Goal: Transaction & Acquisition: Subscribe to service/newsletter

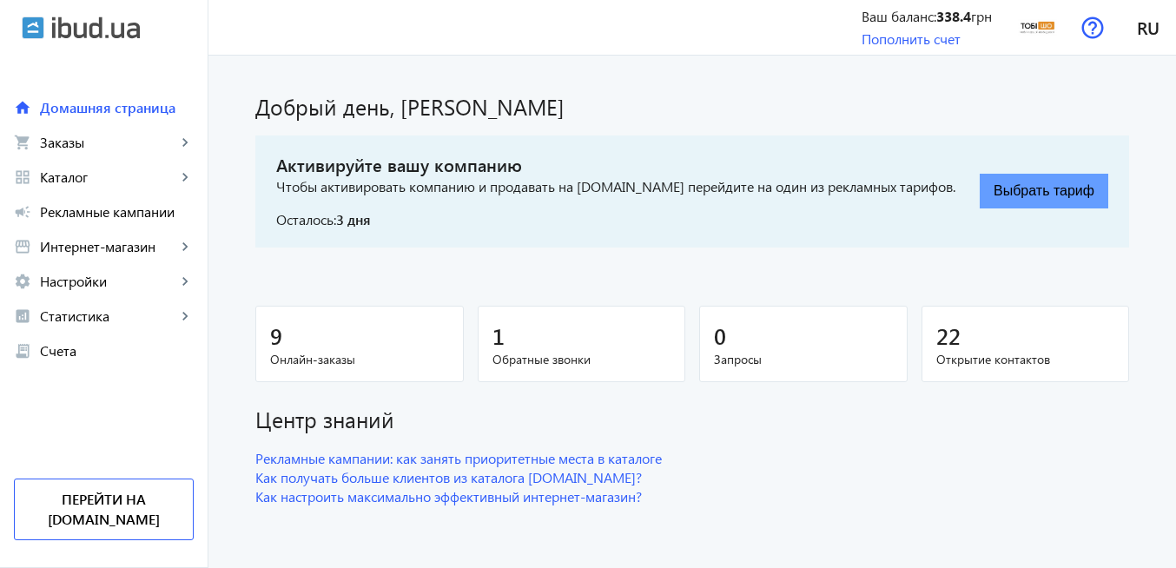
click at [1008, 195] on button "Выбрать тариф" at bounding box center [1044, 191] width 129 height 35
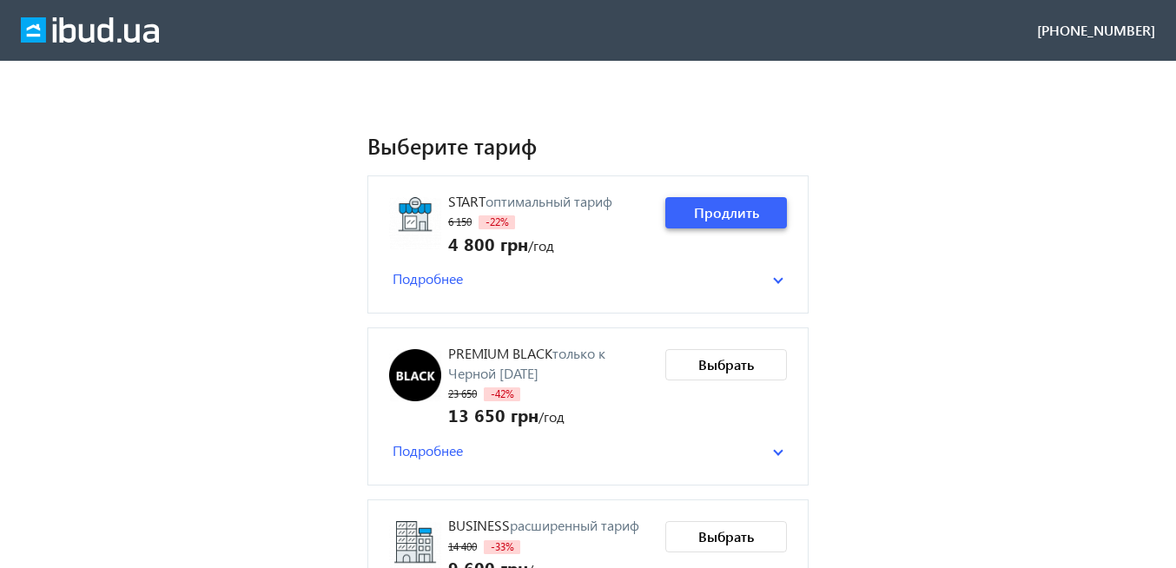
click at [737, 221] on span "Продлить" at bounding box center [726, 212] width 65 height 19
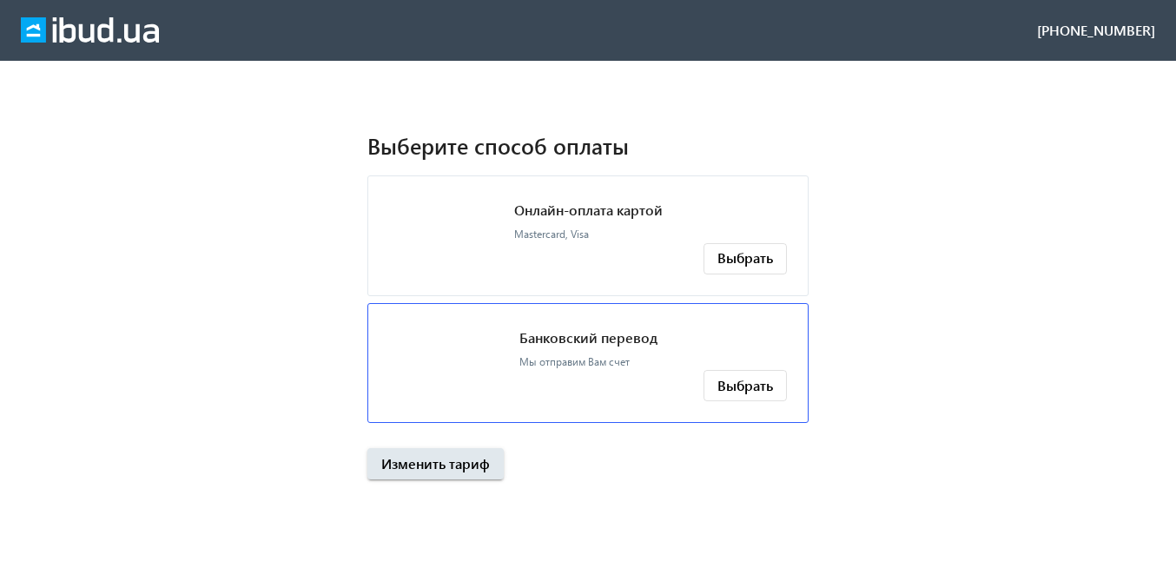
click at [600, 337] on p "Банковский перевод" at bounding box center [588, 337] width 138 height 19
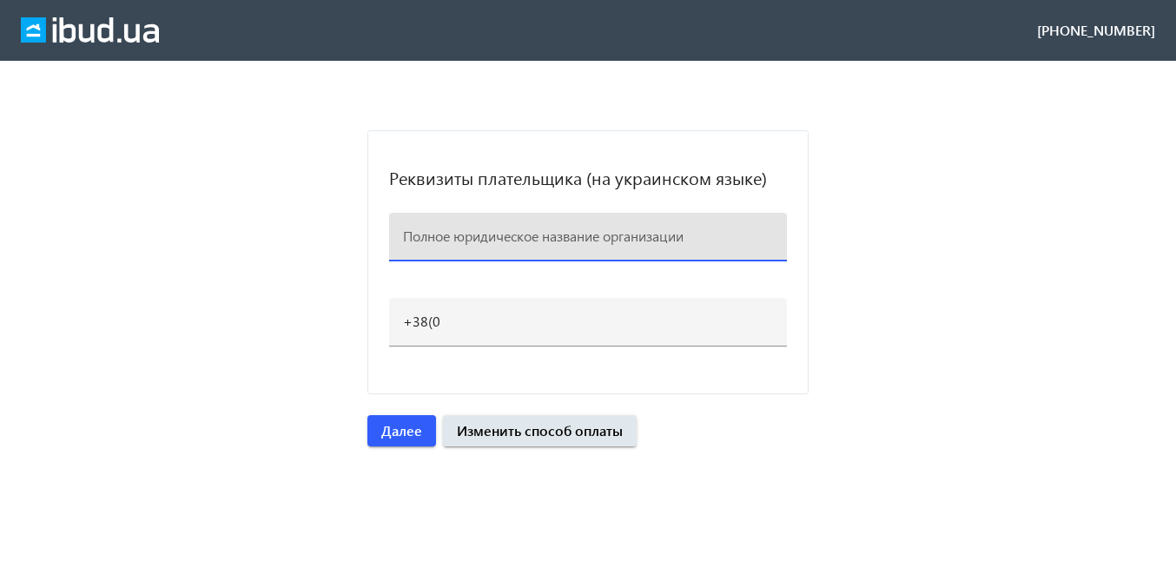
click at [477, 236] on input at bounding box center [588, 236] width 370 height 18
paste input "%&'() (*+&(% ,(,+&-./%"
drag, startPoint x: 434, startPoint y: 236, endPoint x: 651, endPoint y: 237, distance: 217.2
click at [651, 237] on input "ФОП %&'() (*+&(% ,(,+&-./%" at bounding box center [588, 236] width 370 height 18
paste input "095)-938-02-47"
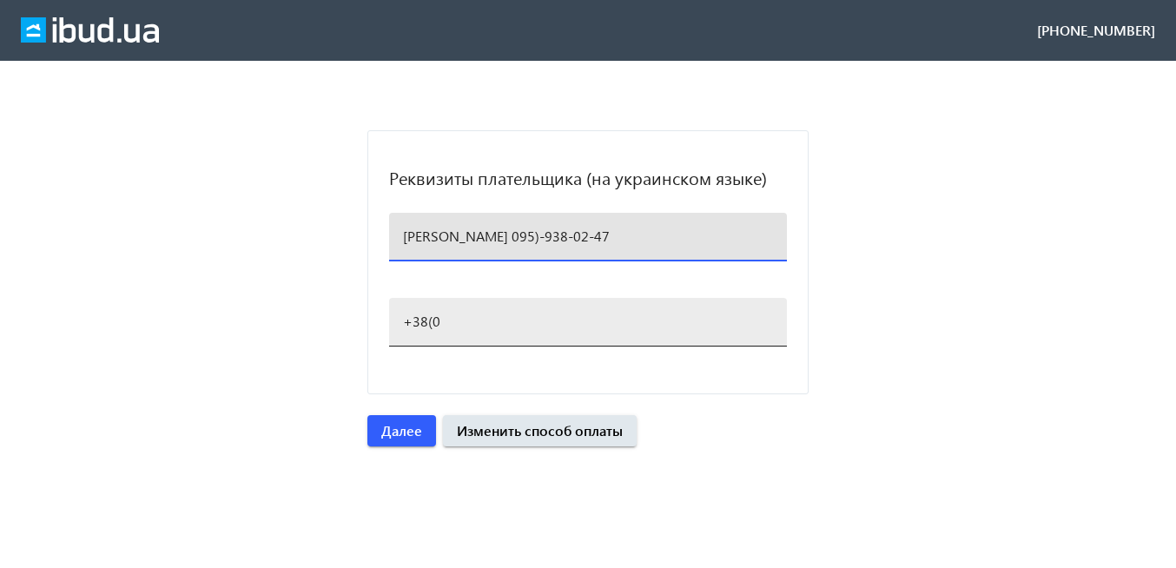
type input "[PERSON_NAME] 095)-938-02-47"
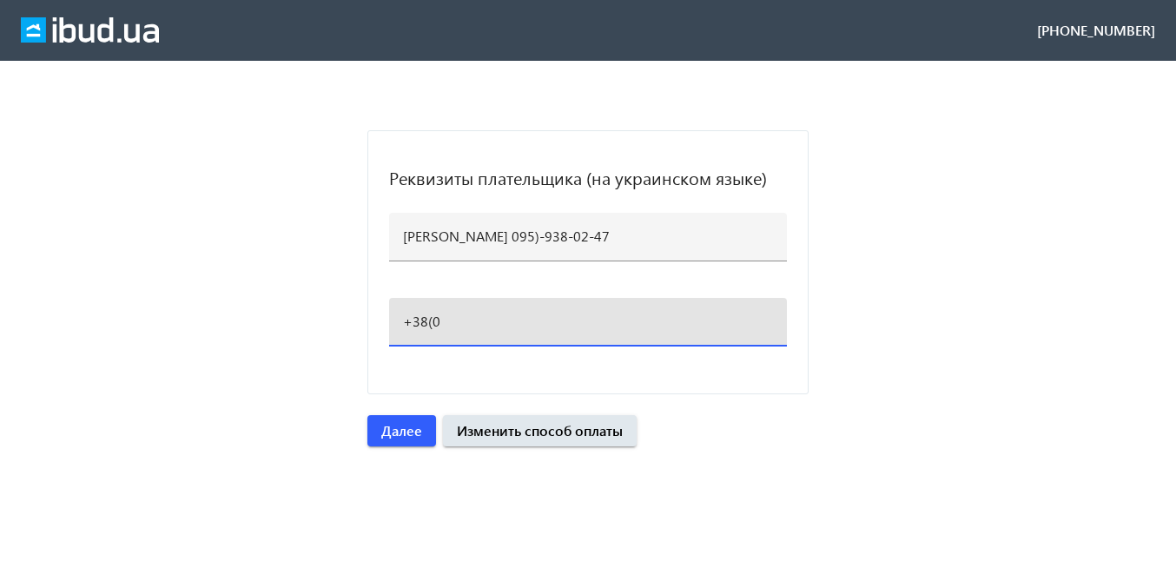
click at [476, 316] on input "+38(0" at bounding box center [588, 321] width 370 height 18
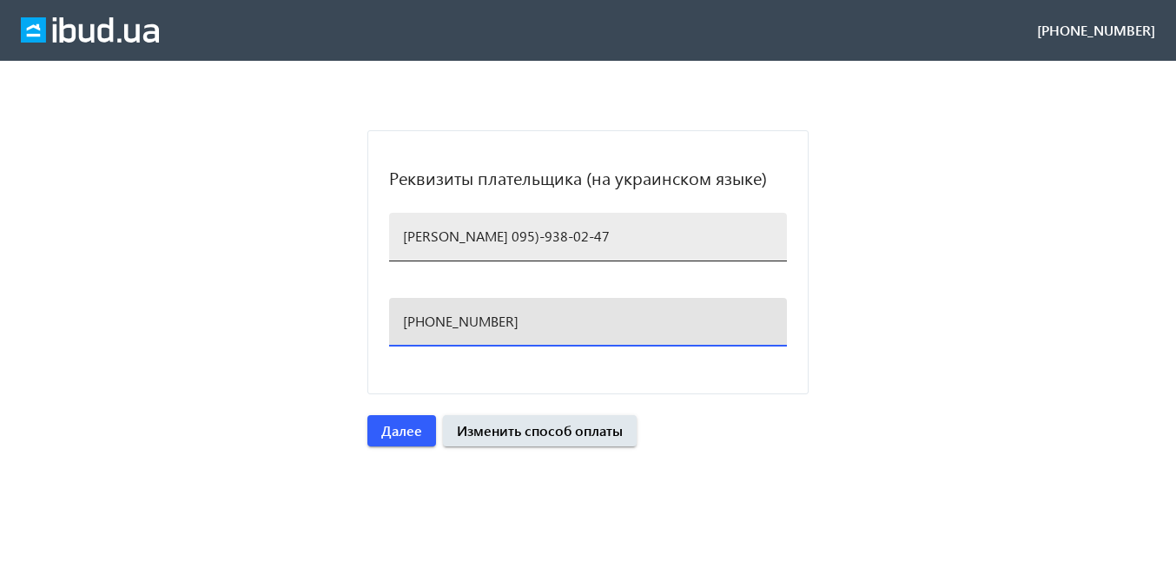
type input "[PHONE_NUMBER]"
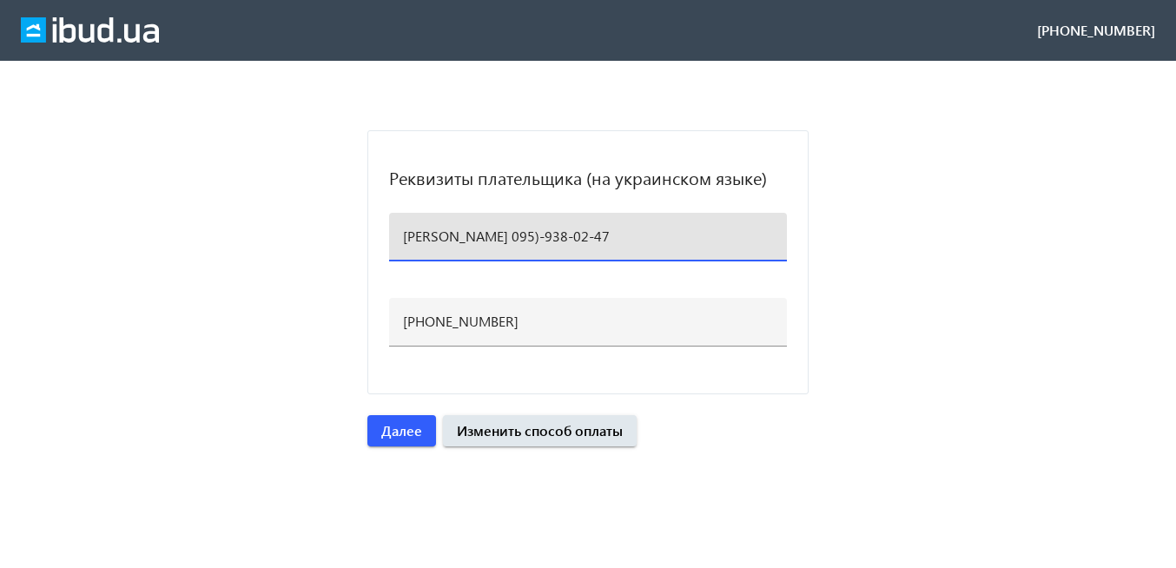
drag, startPoint x: 653, startPoint y: 235, endPoint x: 787, endPoint y: 233, distance: 133.8
click at [787, 233] on mat-card "Реквизиты плательщика (на украинском языке) ФОП [PERSON_NAME] 095)-938-02-47 [P…" at bounding box center [587, 262] width 441 height 264
type input "ФОП [PERSON_NAME]"
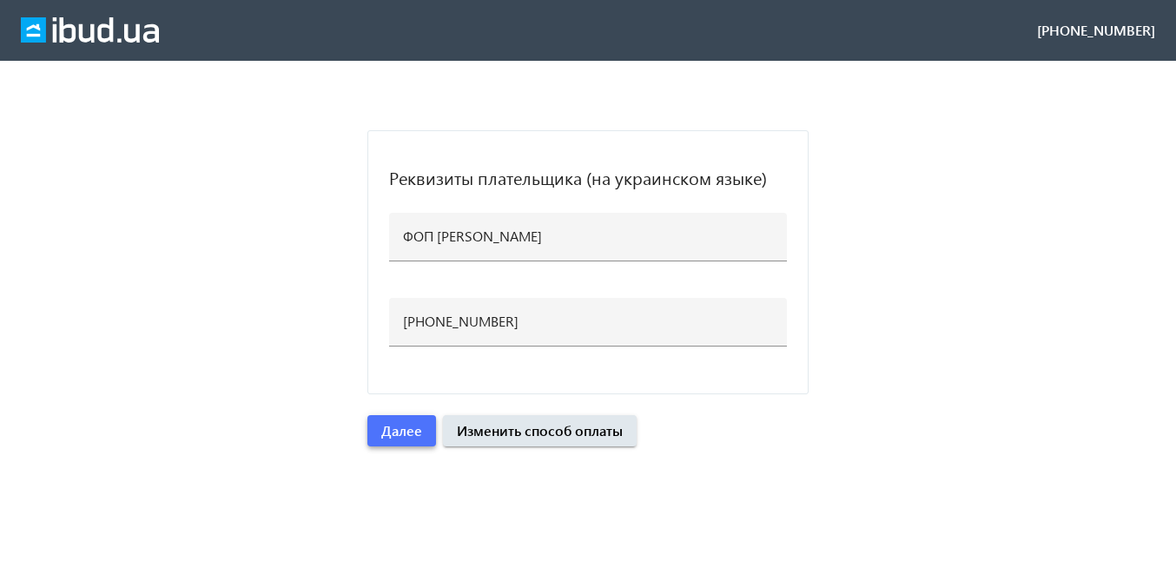
click at [414, 434] on span "Далее" at bounding box center [401, 430] width 41 height 19
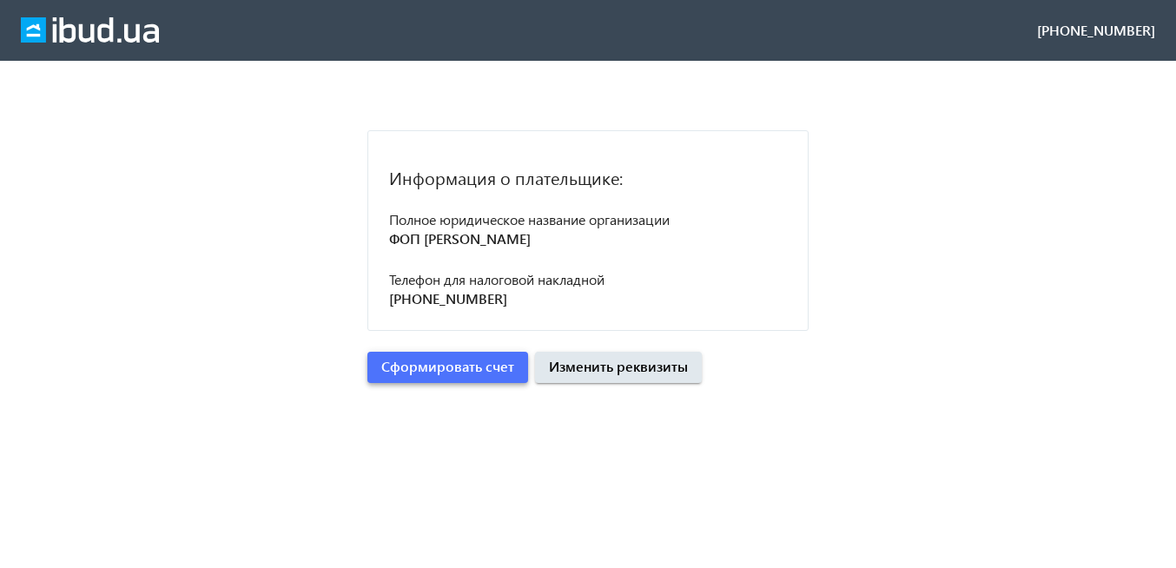
click at [491, 384] on span "submit" at bounding box center [447, 368] width 161 height 42
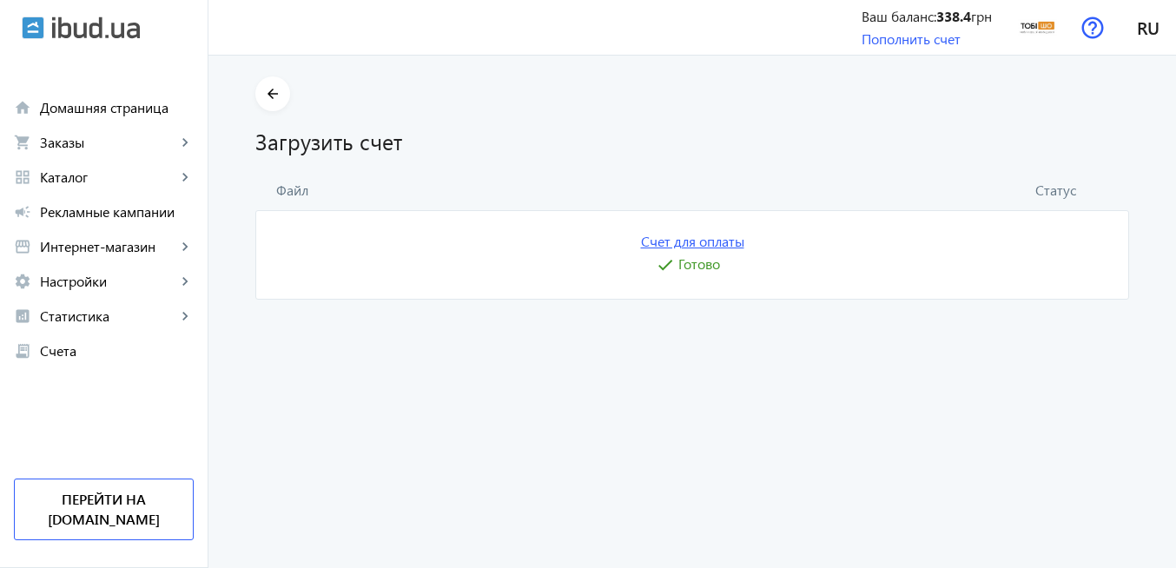
click at [699, 243] on link "Счет для оплаты" at bounding box center [692, 241] width 103 height 19
drag, startPoint x: 1047, startPoint y: 33, endPoint x: 1025, endPoint y: 137, distance: 106.5
click at [1047, 33] on img at bounding box center [1037, 27] width 39 height 39
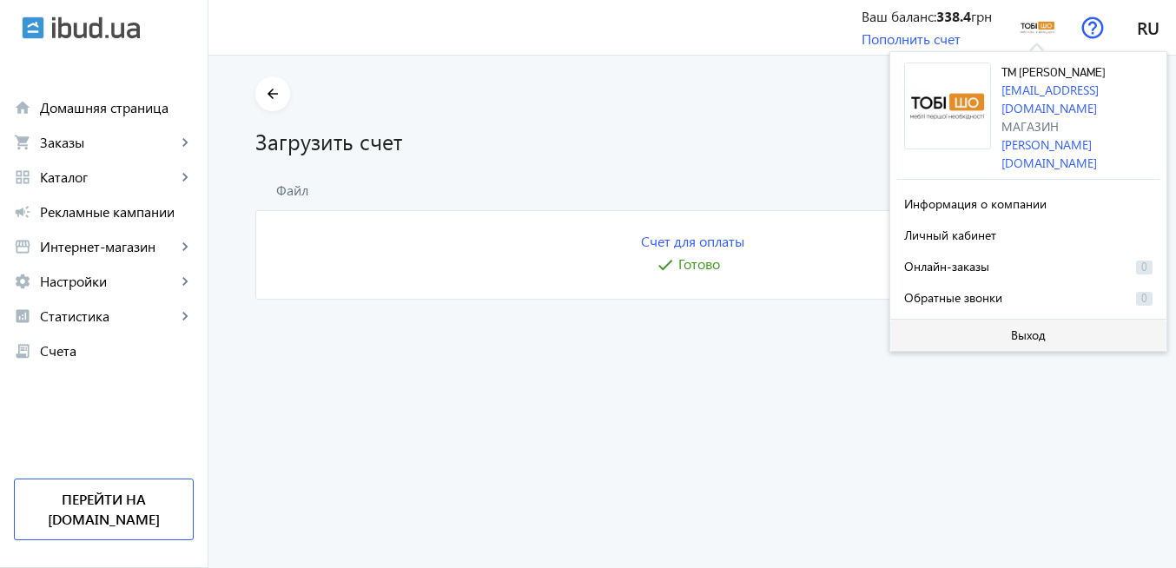
click at [1012, 322] on span at bounding box center [1028, 335] width 276 height 42
